Goal: Check status

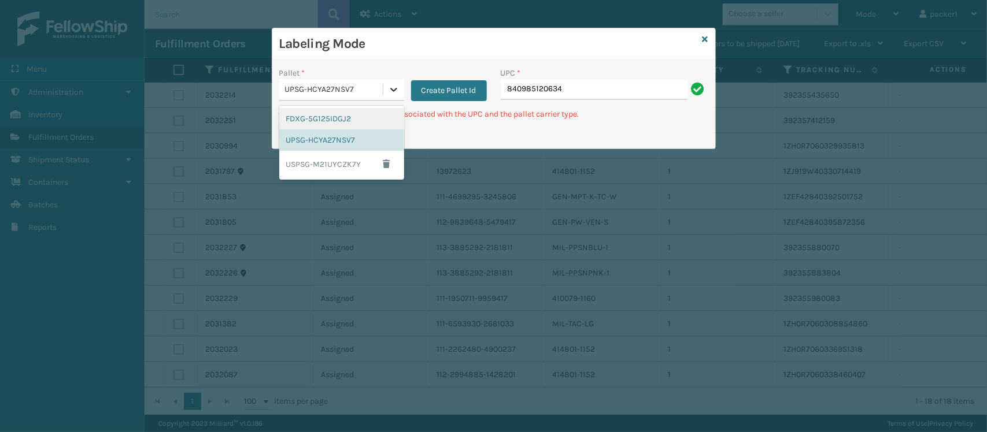
click at [391, 91] on icon at bounding box center [393, 90] width 7 height 4
click at [362, 121] on div "FDXG-5G125IDGJ2" at bounding box center [341, 118] width 125 height 21
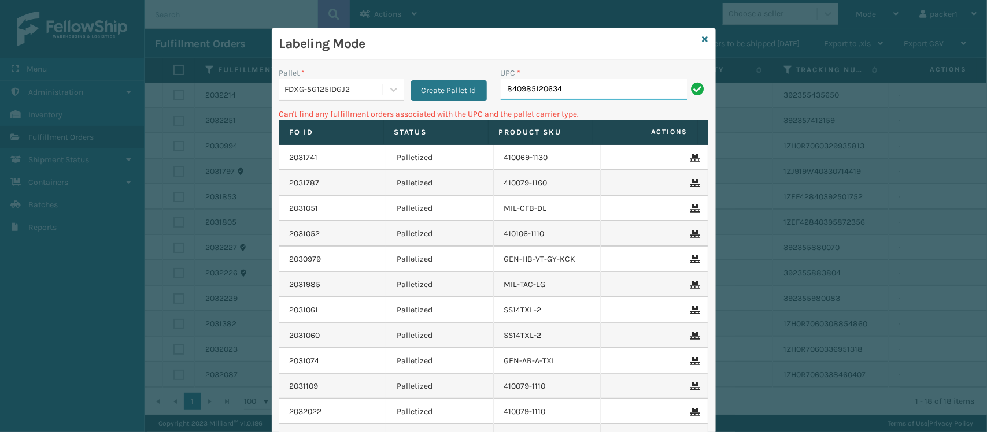
click at [584, 88] on input "840985120634" at bounding box center [594, 89] width 187 height 21
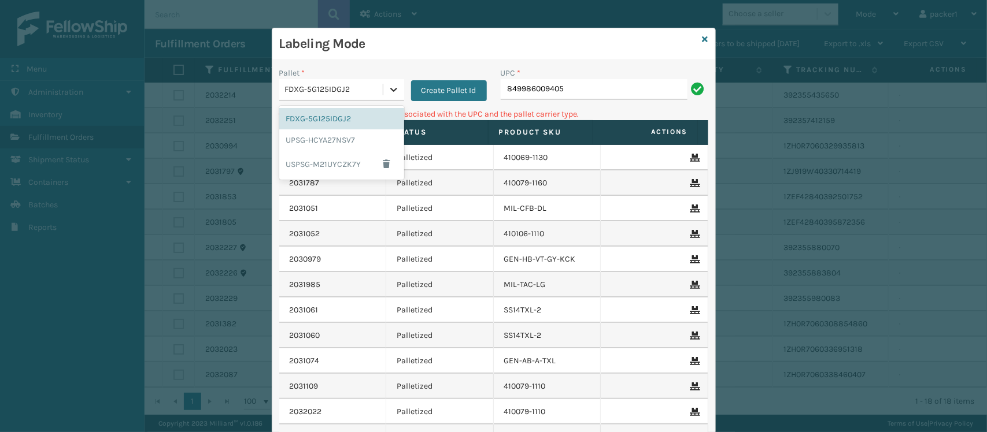
click at [392, 93] on icon at bounding box center [394, 90] width 12 height 12
click at [330, 137] on div "UPSG-HCYA27NSV7" at bounding box center [341, 140] width 125 height 21
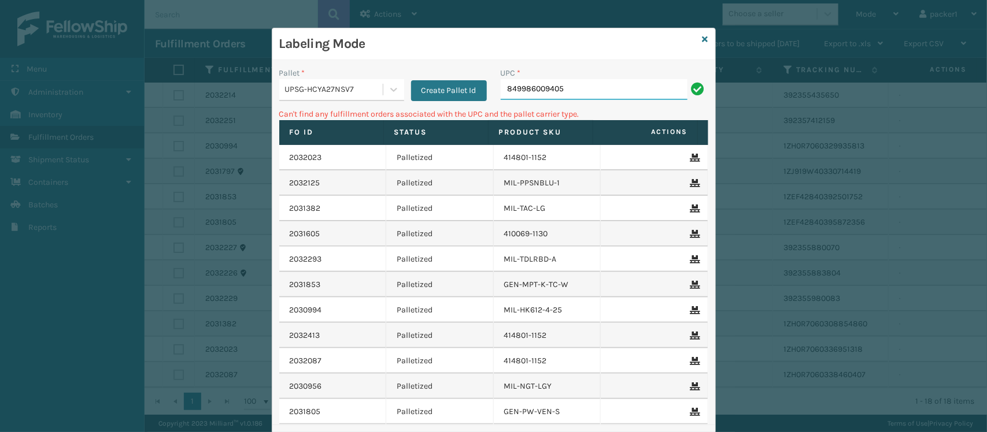
click at [572, 90] on input "849986009405" at bounding box center [594, 89] width 187 height 21
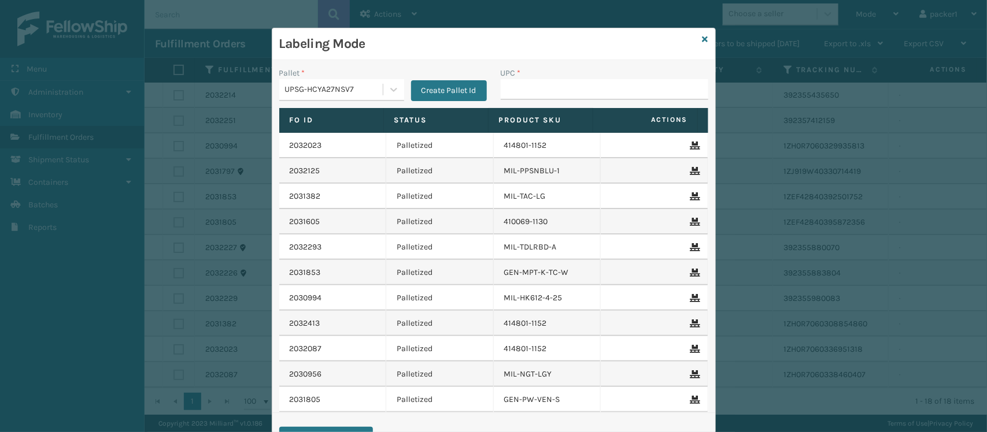
click at [572, 90] on input "UPC *" at bounding box center [605, 89] width 208 height 21
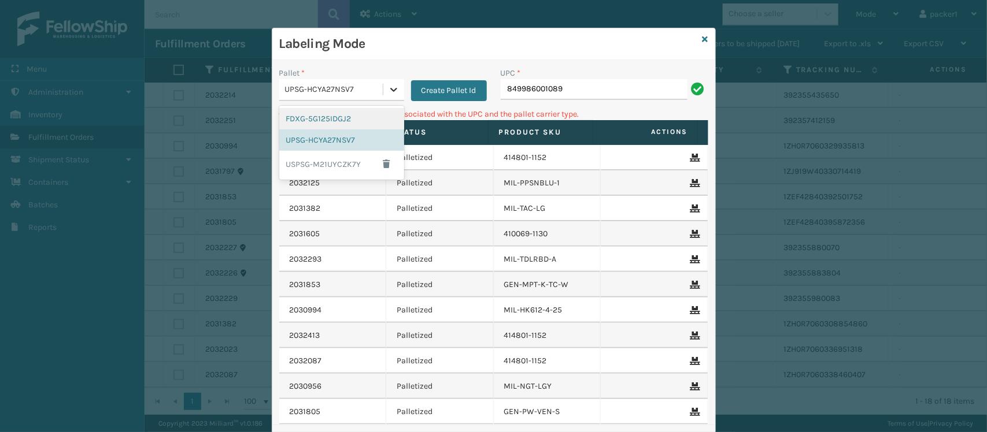
click at [388, 87] on icon at bounding box center [394, 90] width 12 height 12
click at [333, 114] on div "FDXG-5G125IDGJ2" at bounding box center [341, 118] width 125 height 21
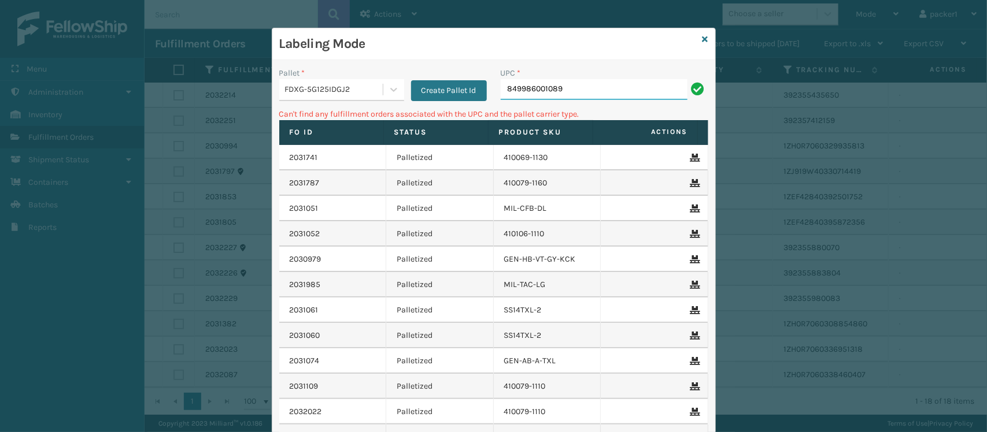
click at [585, 87] on input "849986001089" at bounding box center [594, 89] width 187 height 21
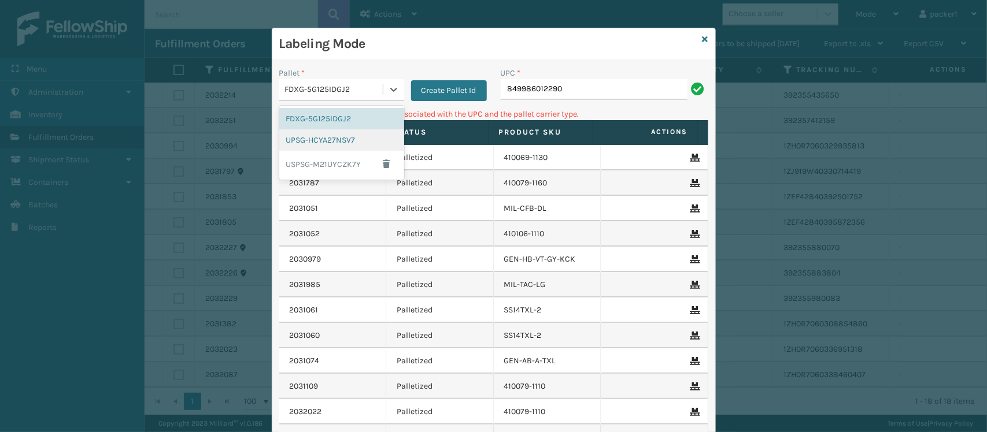
drag, startPoint x: 378, startPoint y: 84, endPoint x: 319, endPoint y: 142, distance: 82.2
click at [319, 142] on div "UPSG-HCYA27NSV7" at bounding box center [341, 140] width 125 height 21
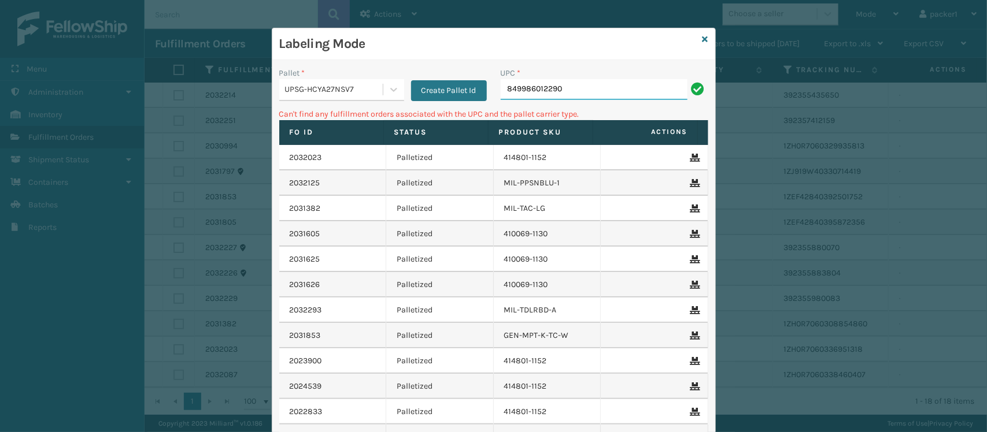
click at [583, 94] on input "849986012290" at bounding box center [594, 89] width 187 height 21
